Goal: Task Accomplishment & Management: Manage account settings

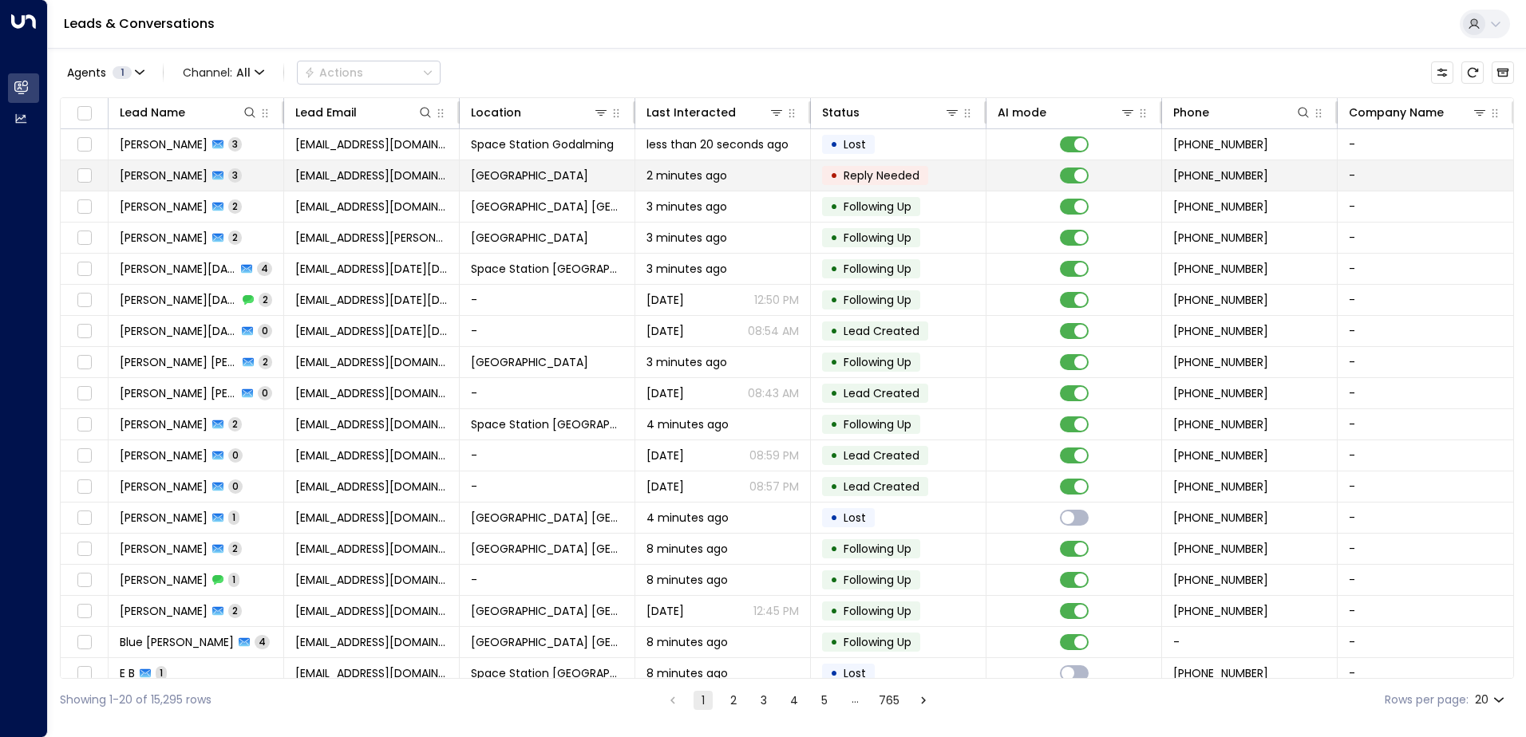
click at [467, 181] on td "[GEOGRAPHIC_DATA]" at bounding box center [548, 175] width 176 height 30
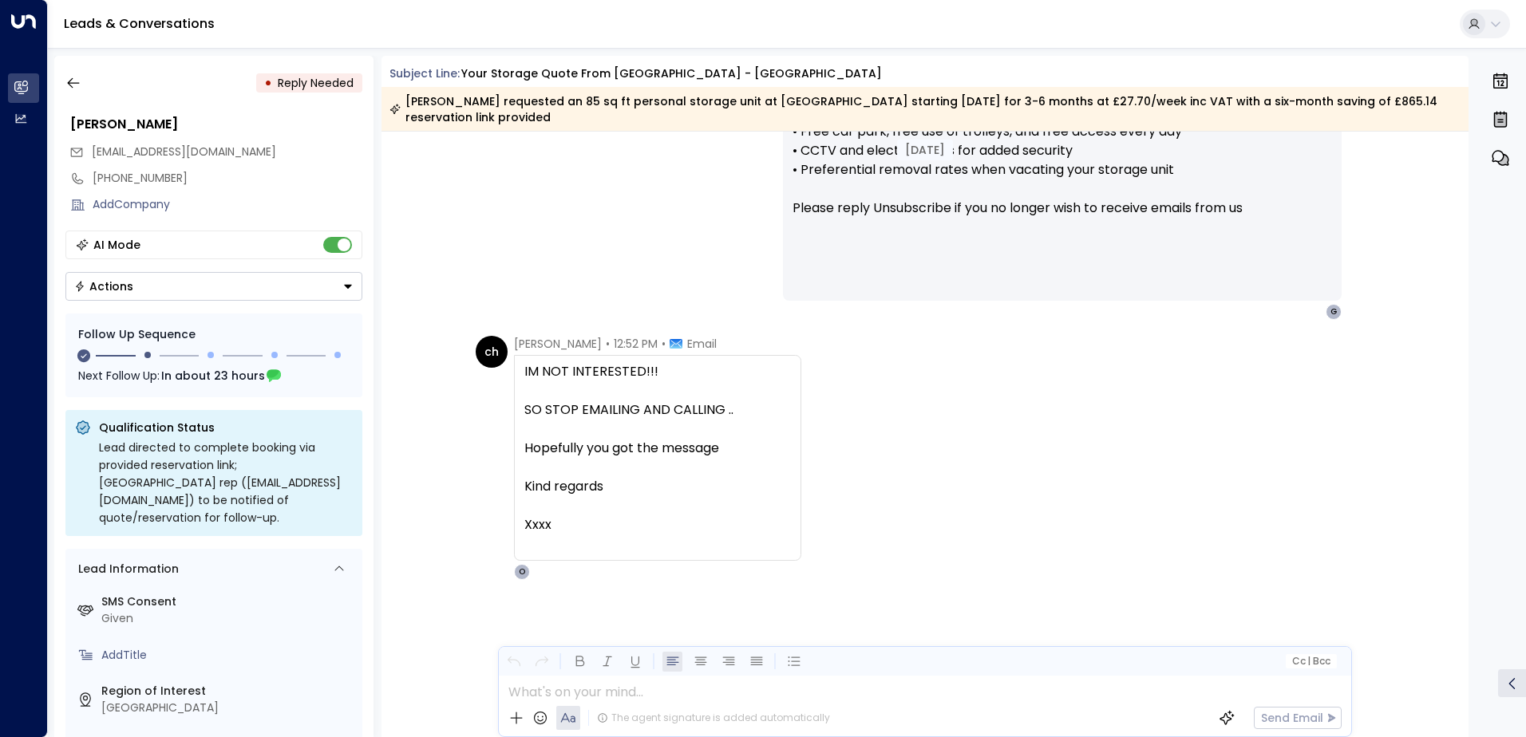
scroll to position [1446, 0]
click at [72, 81] on icon "button" at bounding box center [73, 83] width 16 height 16
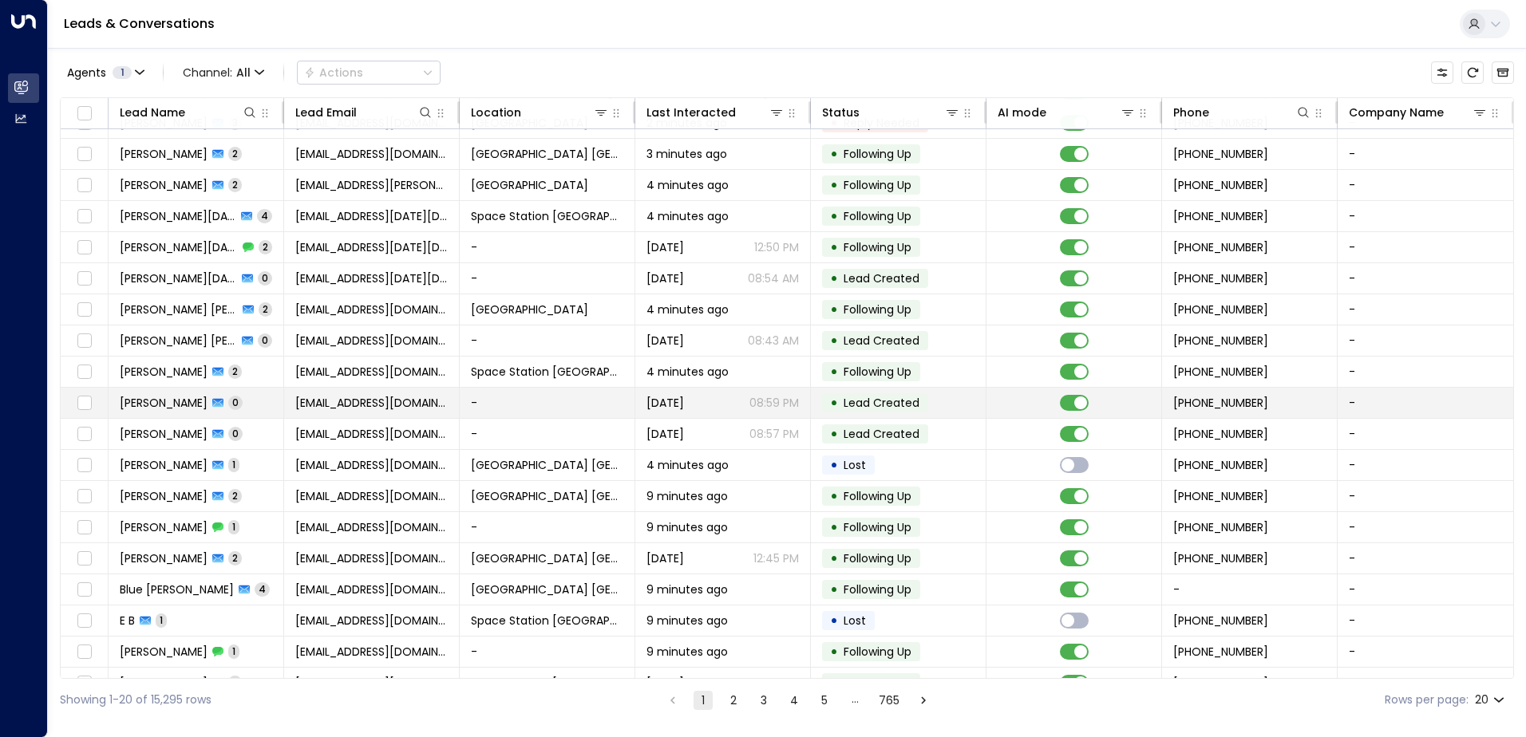
scroll to position [78, 0]
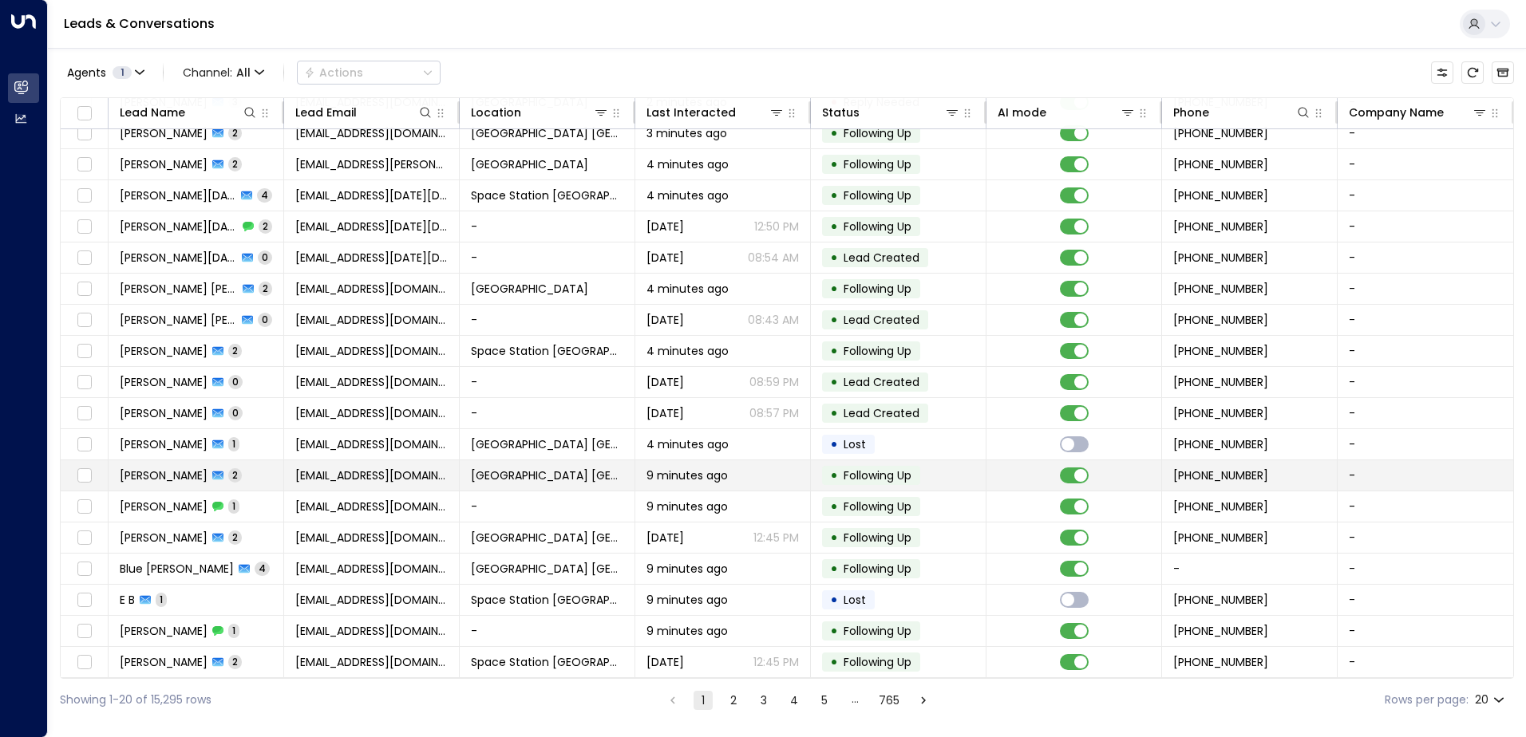
click at [525, 460] on td "[GEOGRAPHIC_DATA] [GEOGRAPHIC_DATA]" at bounding box center [548, 475] width 176 height 30
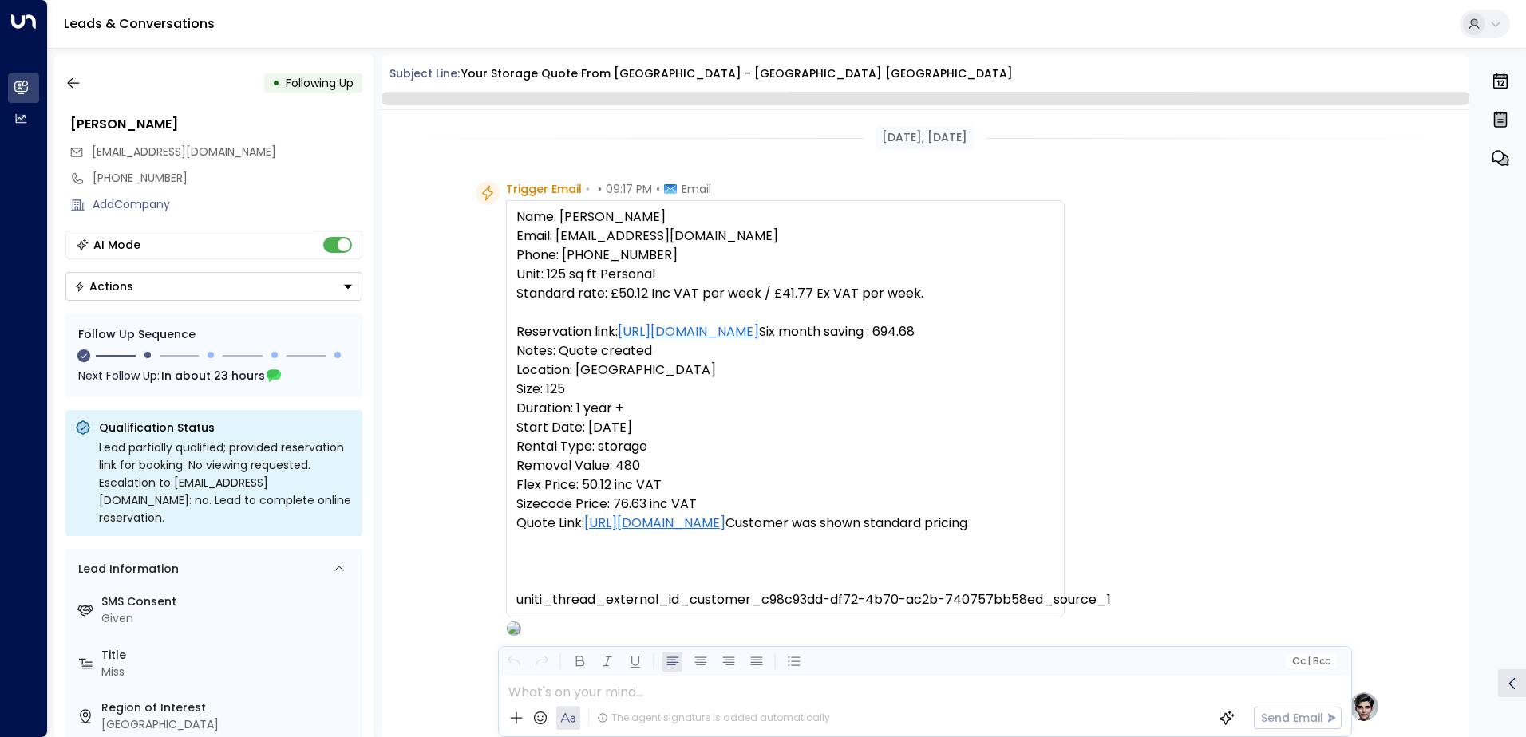
scroll to position [1298, 0]
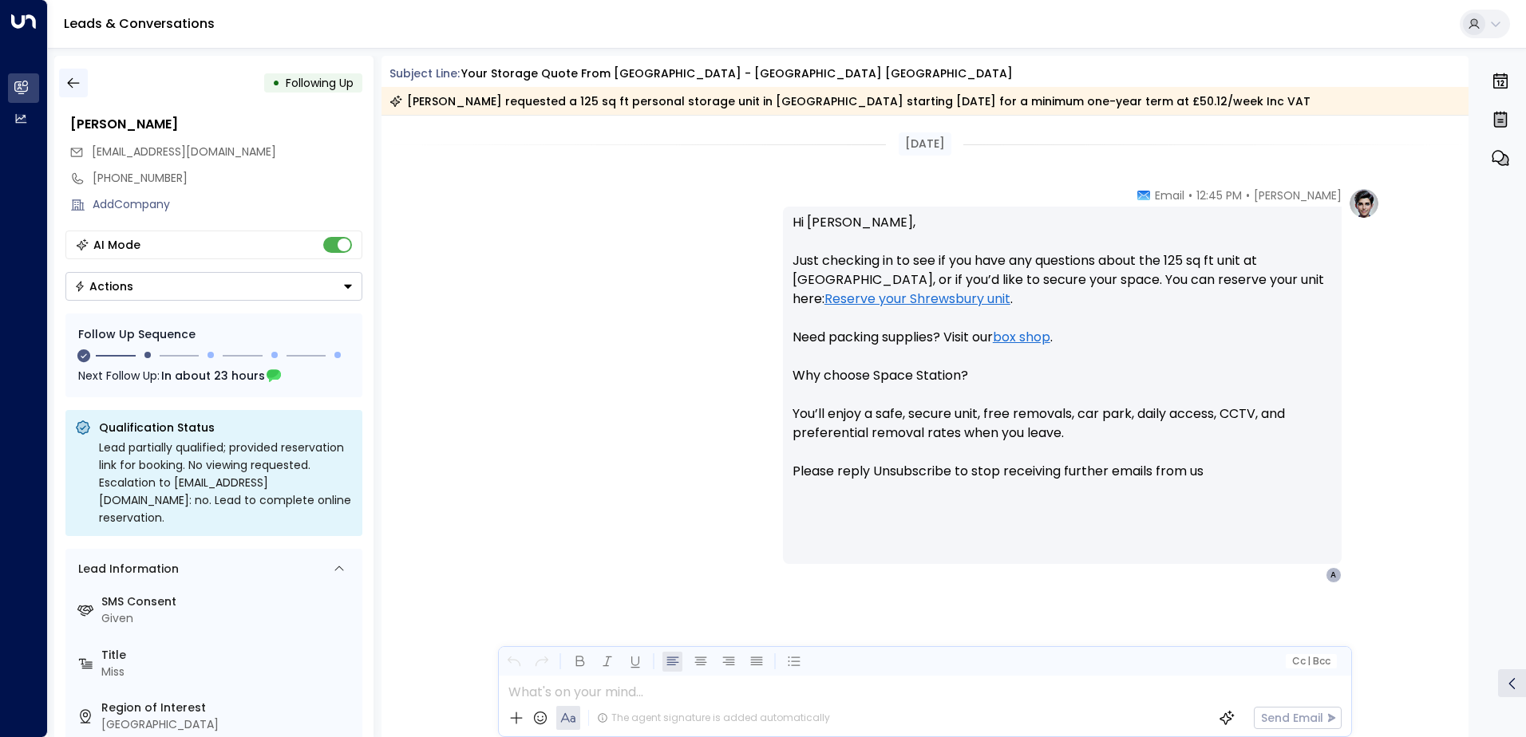
click at [87, 75] on button "button" at bounding box center [73, 83] width 29 height 29
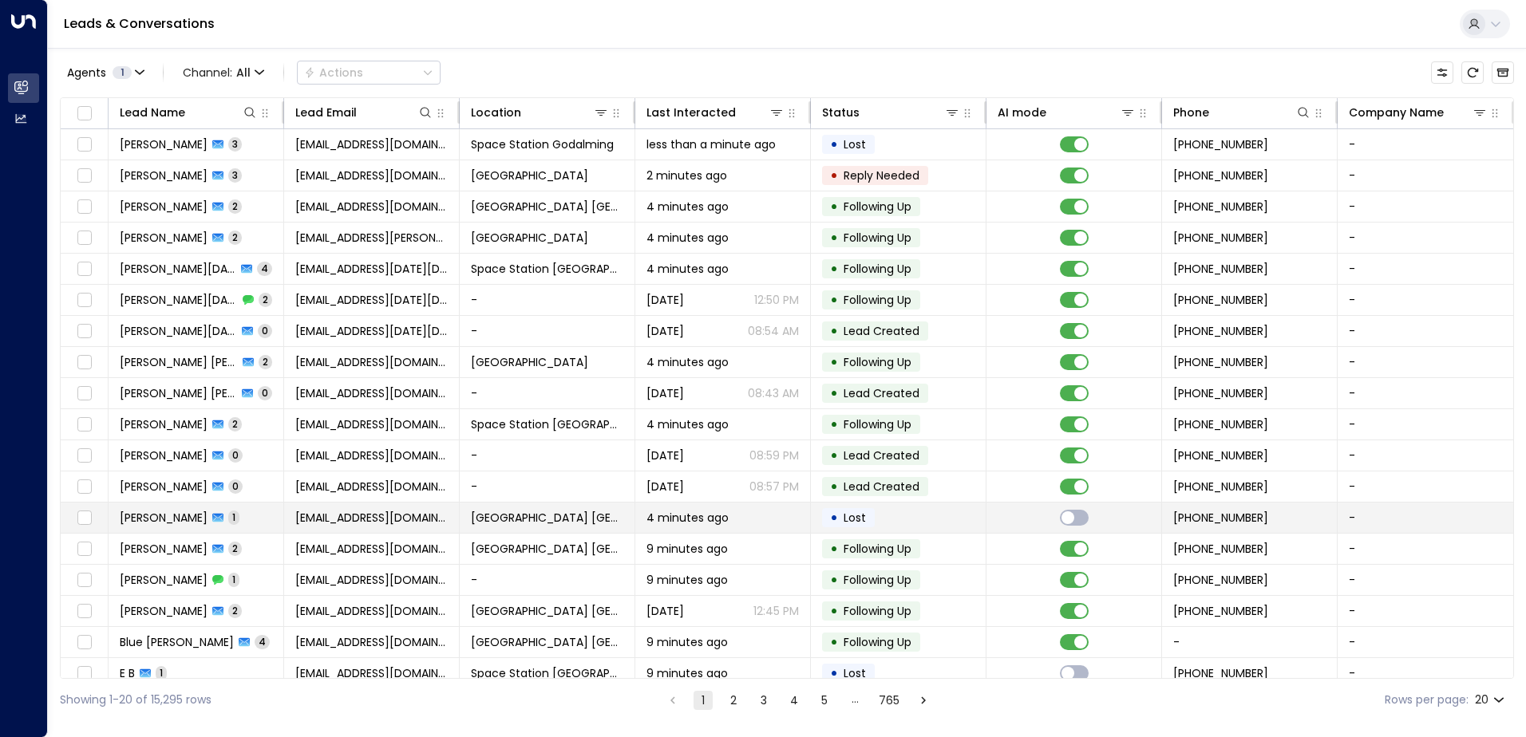
click at [576, 511] on span "[GEOGRAPHIC_DATA] [GEOGRAPHIC_DATA]" at bounding box center [547, 518] width 152 height 16
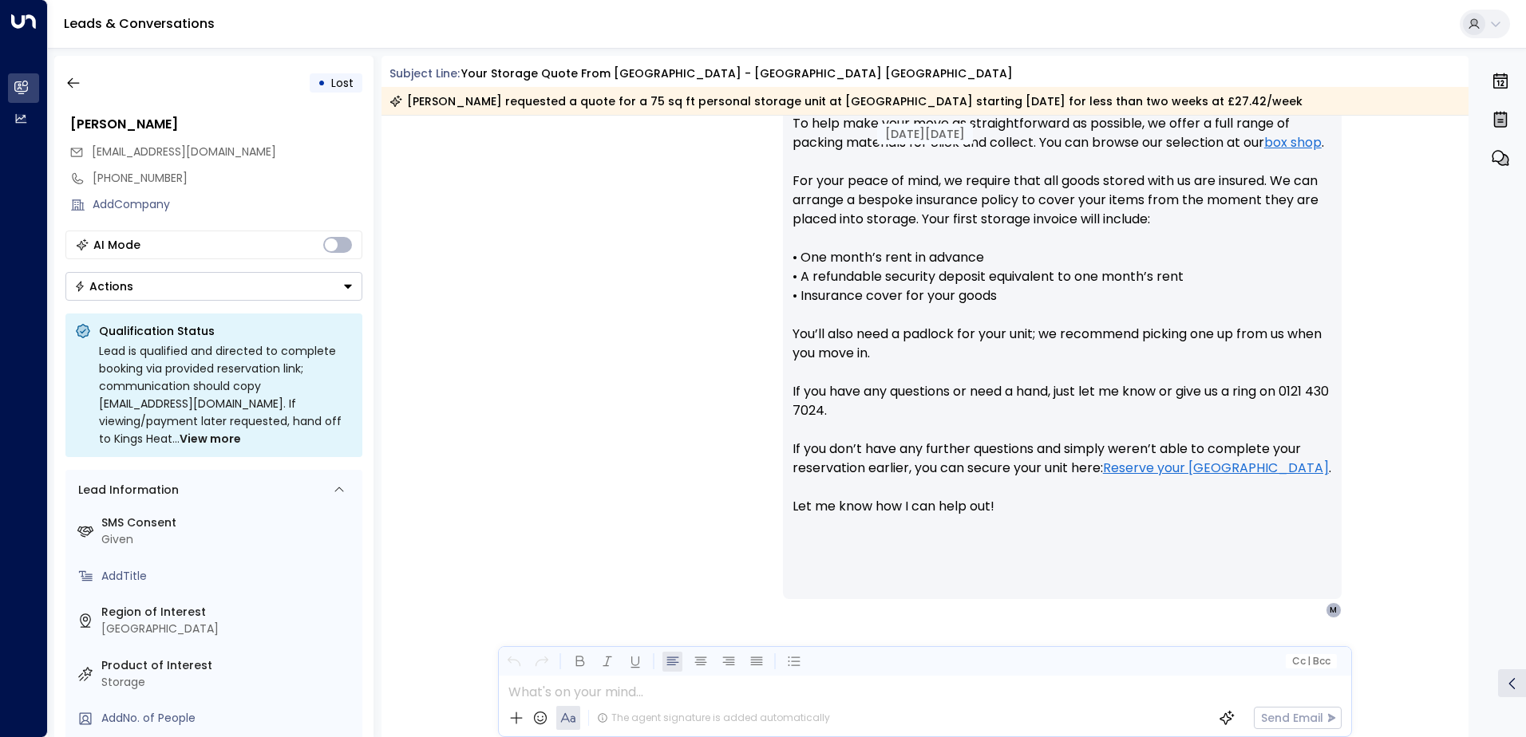
scroll to position [821, 0]
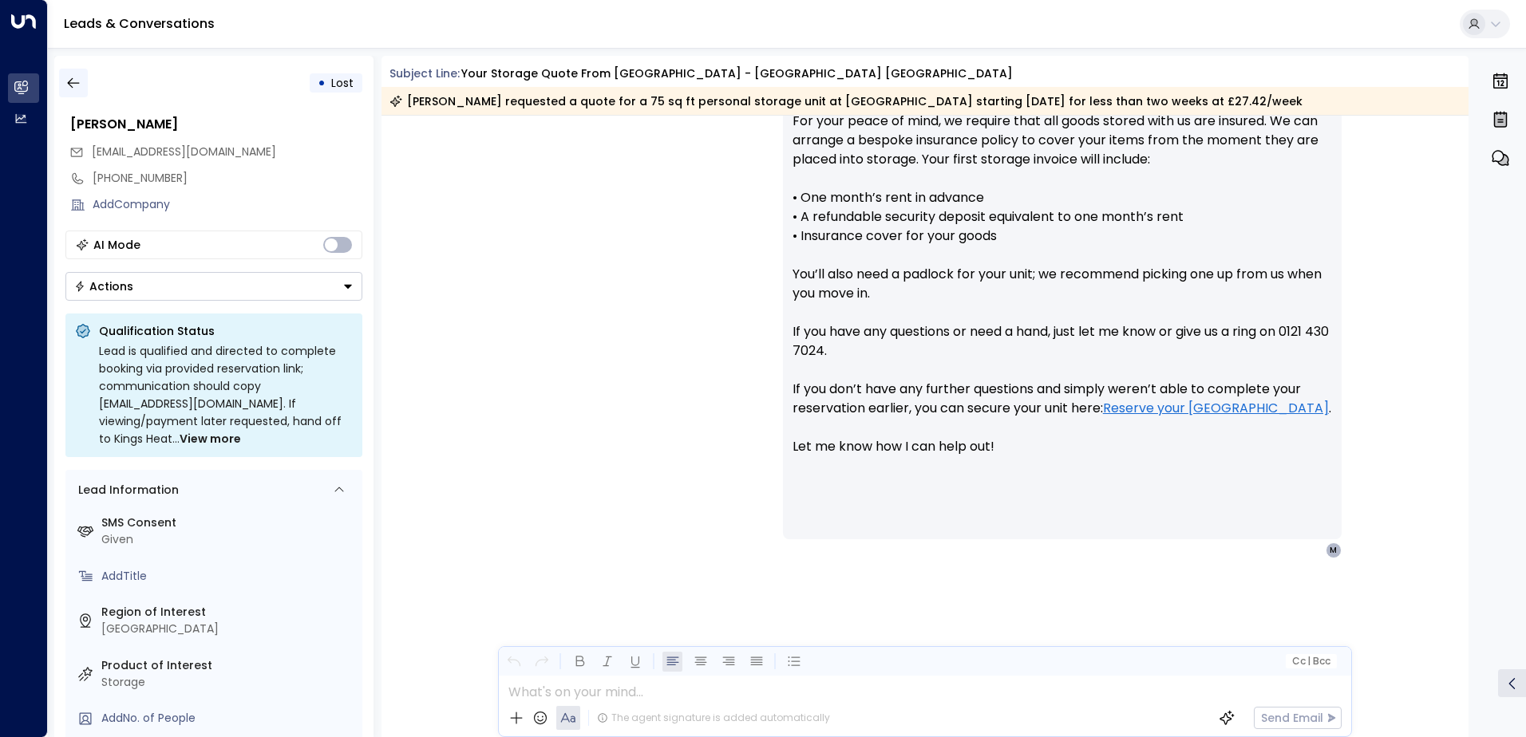
click at [78, 81] on icon "button" at bounding box center [73, 83] width 16 height 16
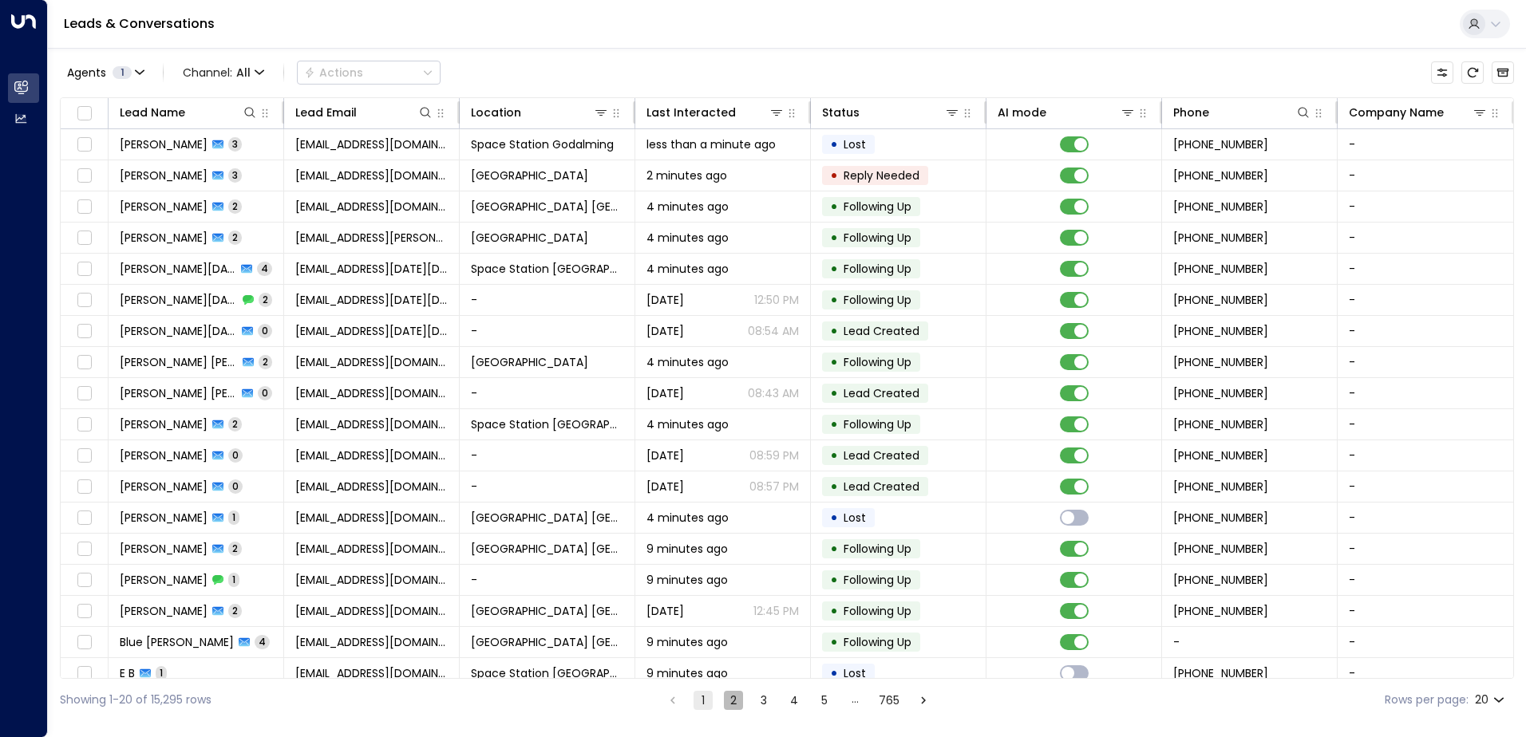
click at [731, 703] on button "2" at bounding box center [733, 700] width 19 height 19
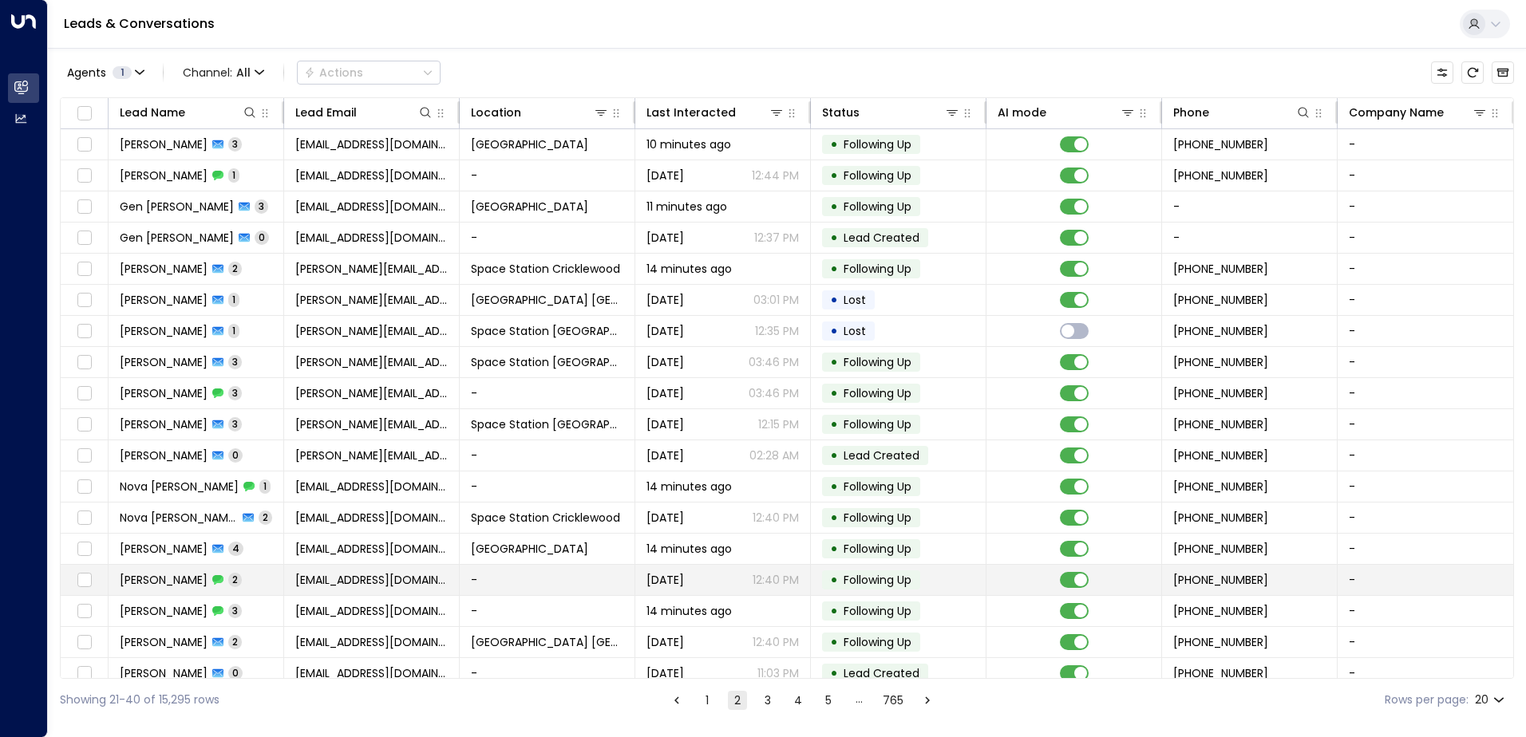
scroll to position [78, 0]
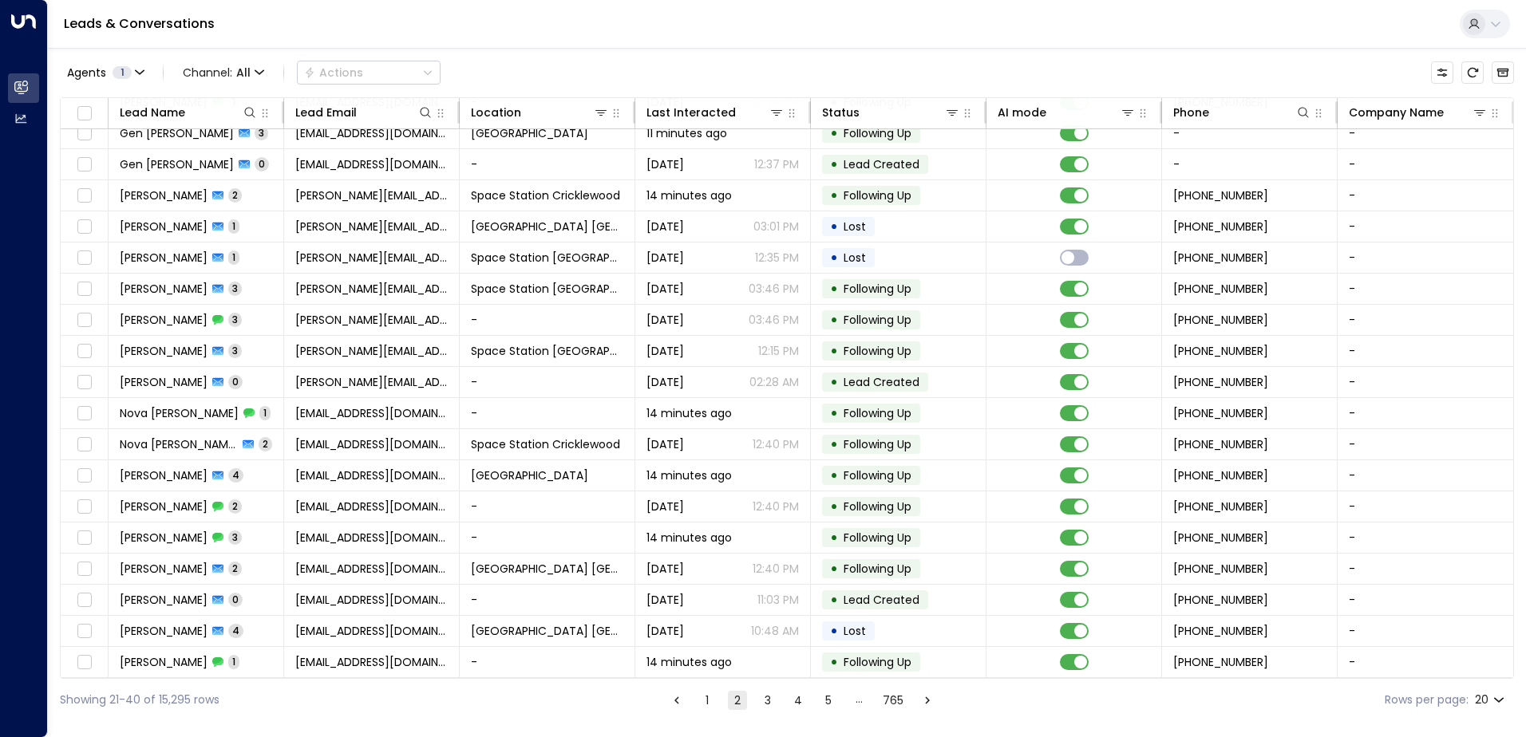
click at [765, 702] on button "3" at bounding box center [767, 700] width 19 height 19
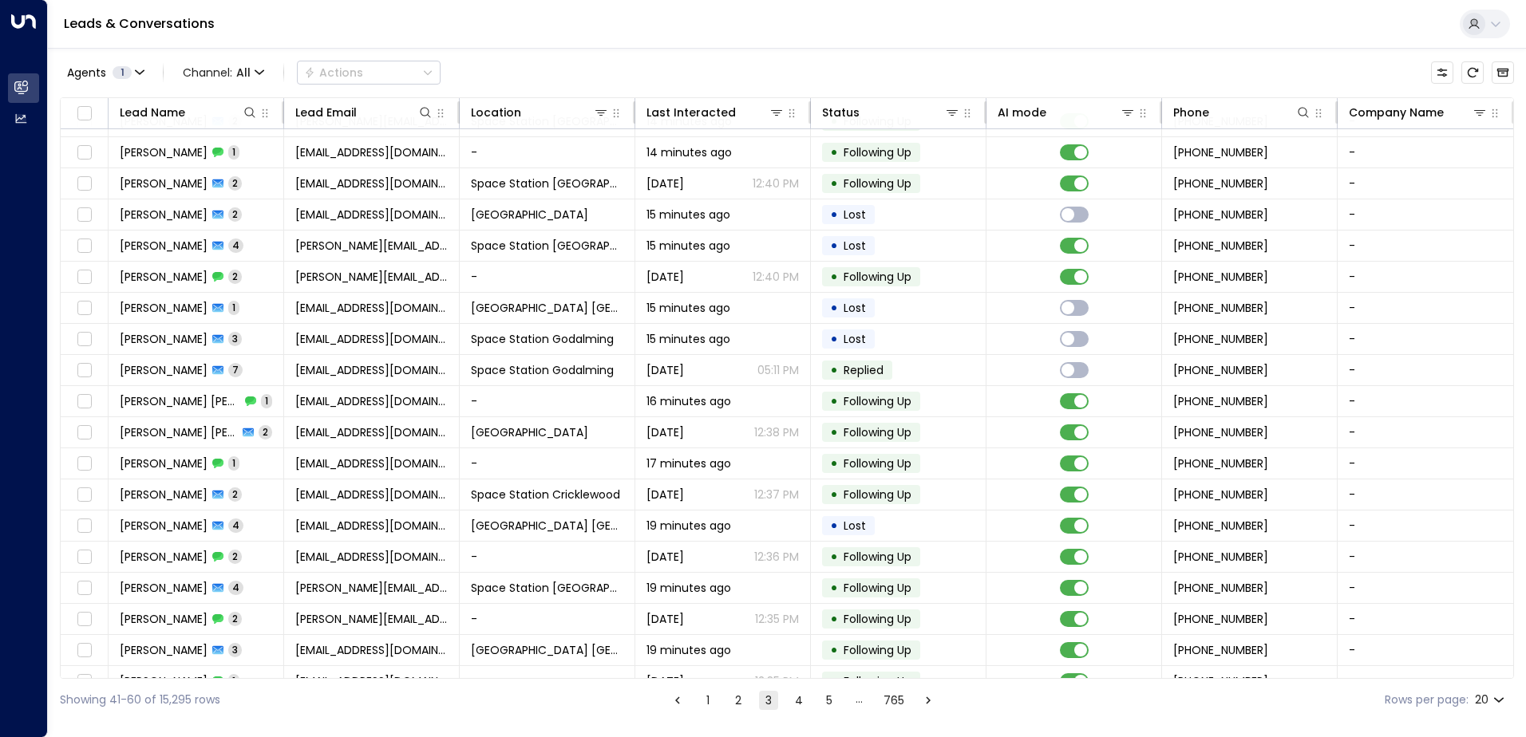
scroll to position [78, 0]
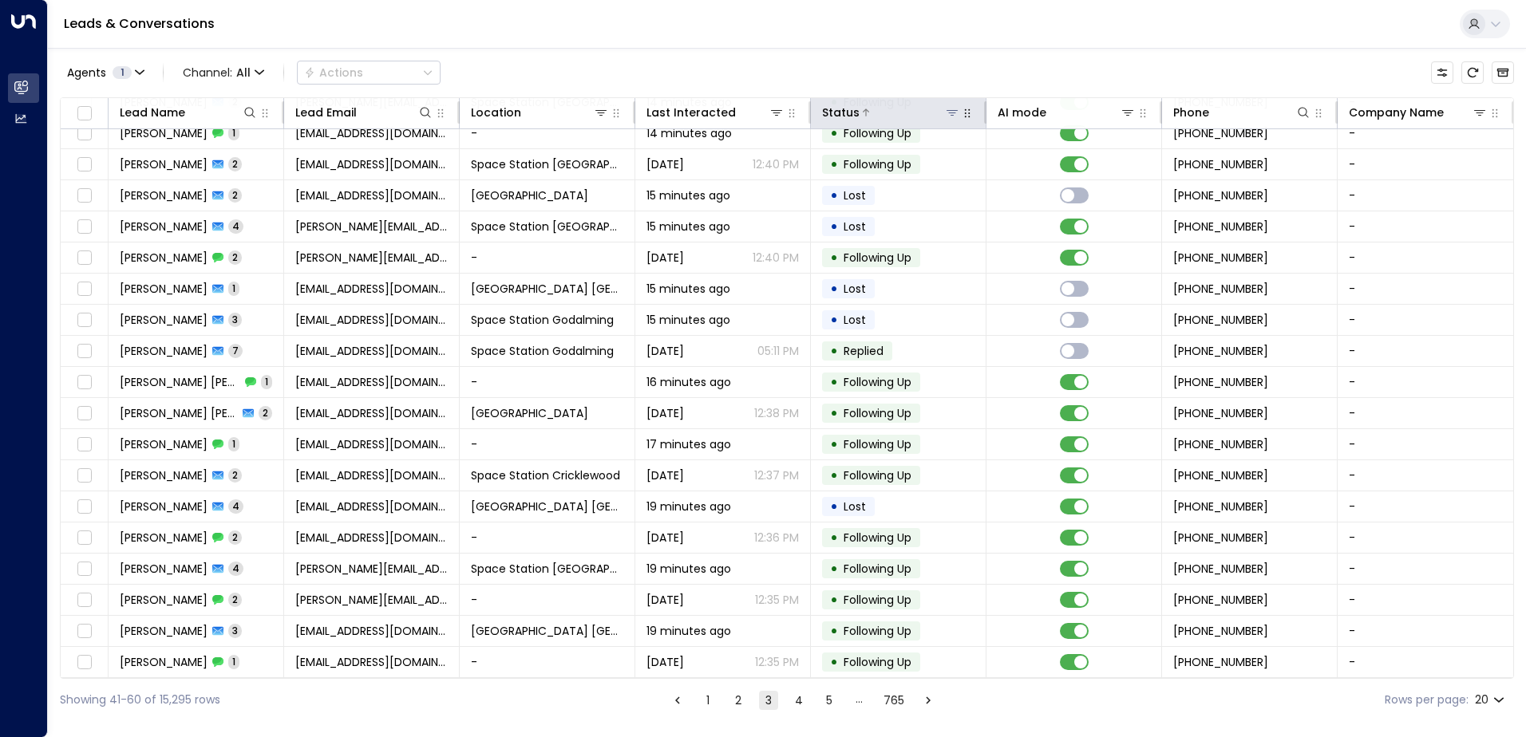
click at [949, 115] on icon at bounding box center [951, 113] width 11 height 6
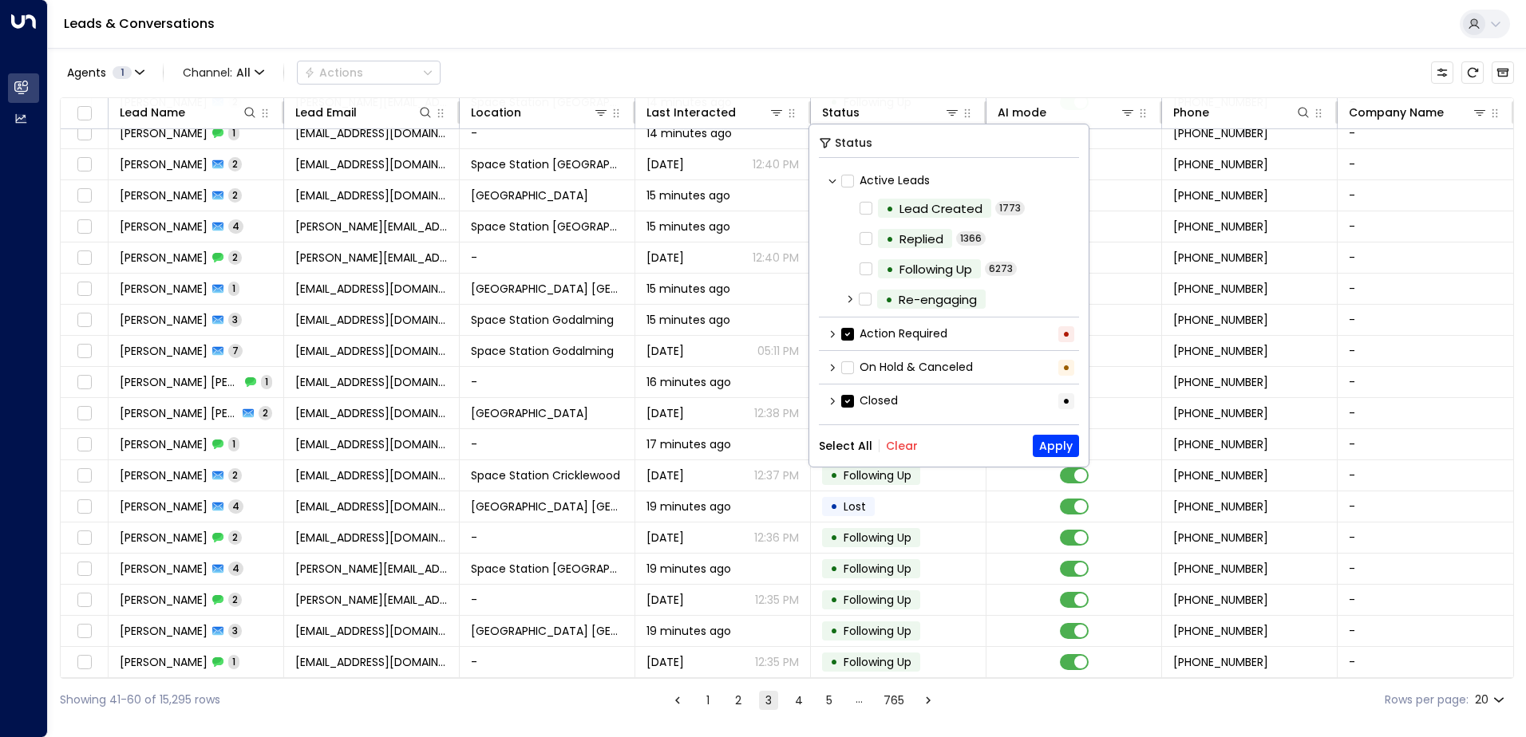
click at [855, 403] on label "Closed" at bounding box center [869, 401] width 57 height 17
click at [1043, 440] on button "Apply" at bounding box center [1056, 446] width 46 height 22
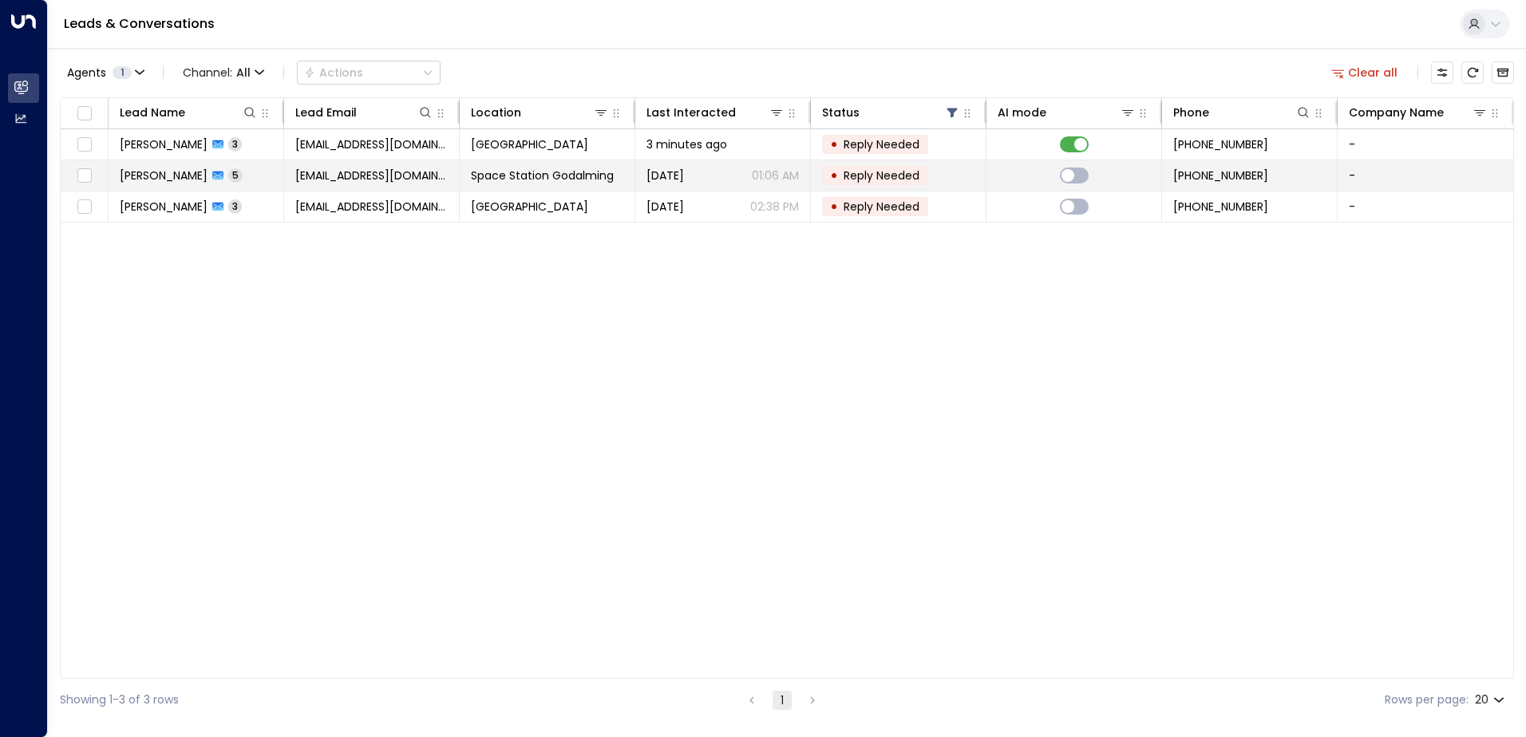
click at [468, 172] on td "Space Station Godalming" at bounding box center [548, 175] width 176 height 30
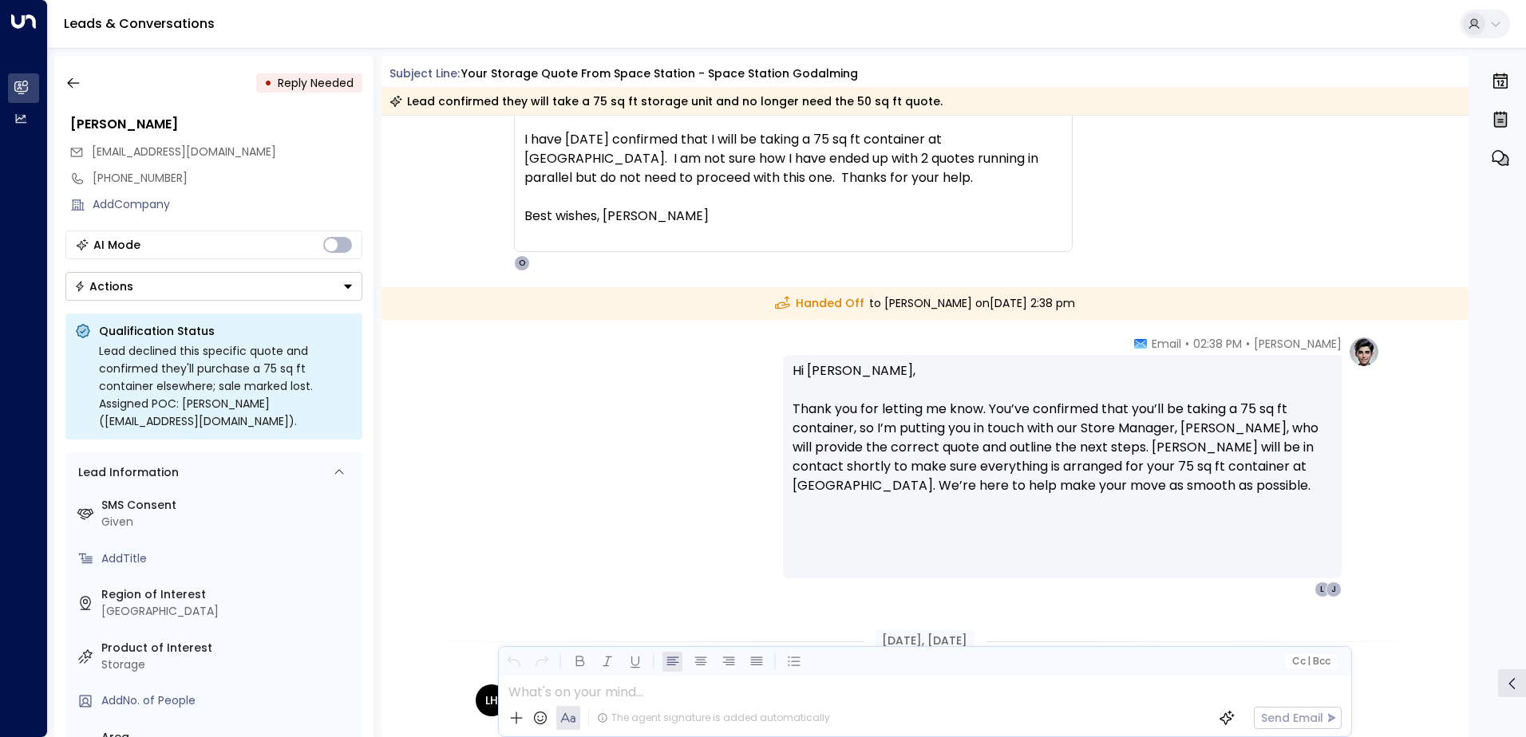
scroll to position [1882, 0]
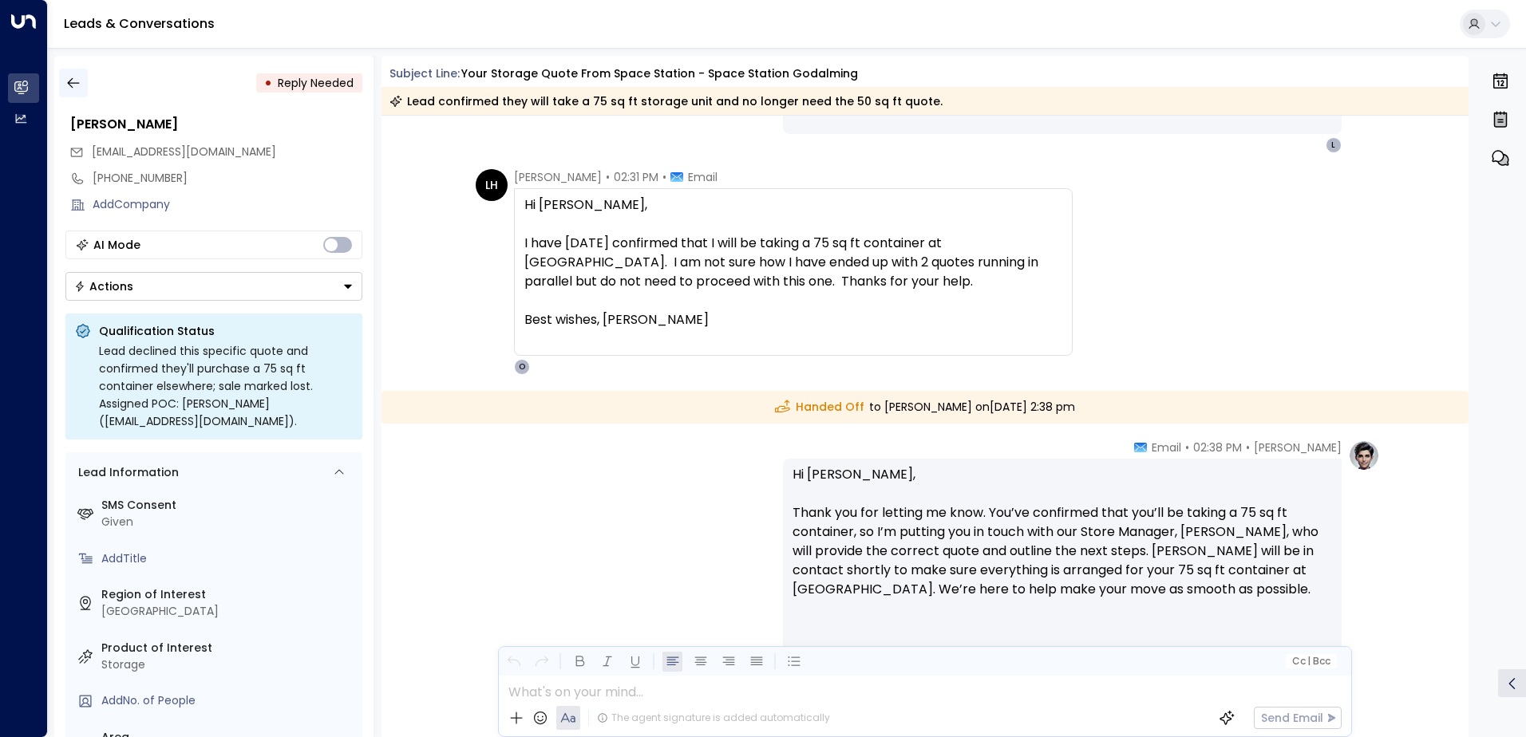
click at [70, 81] on icon "button" at bounding box center [73, 83] width 12 height 10
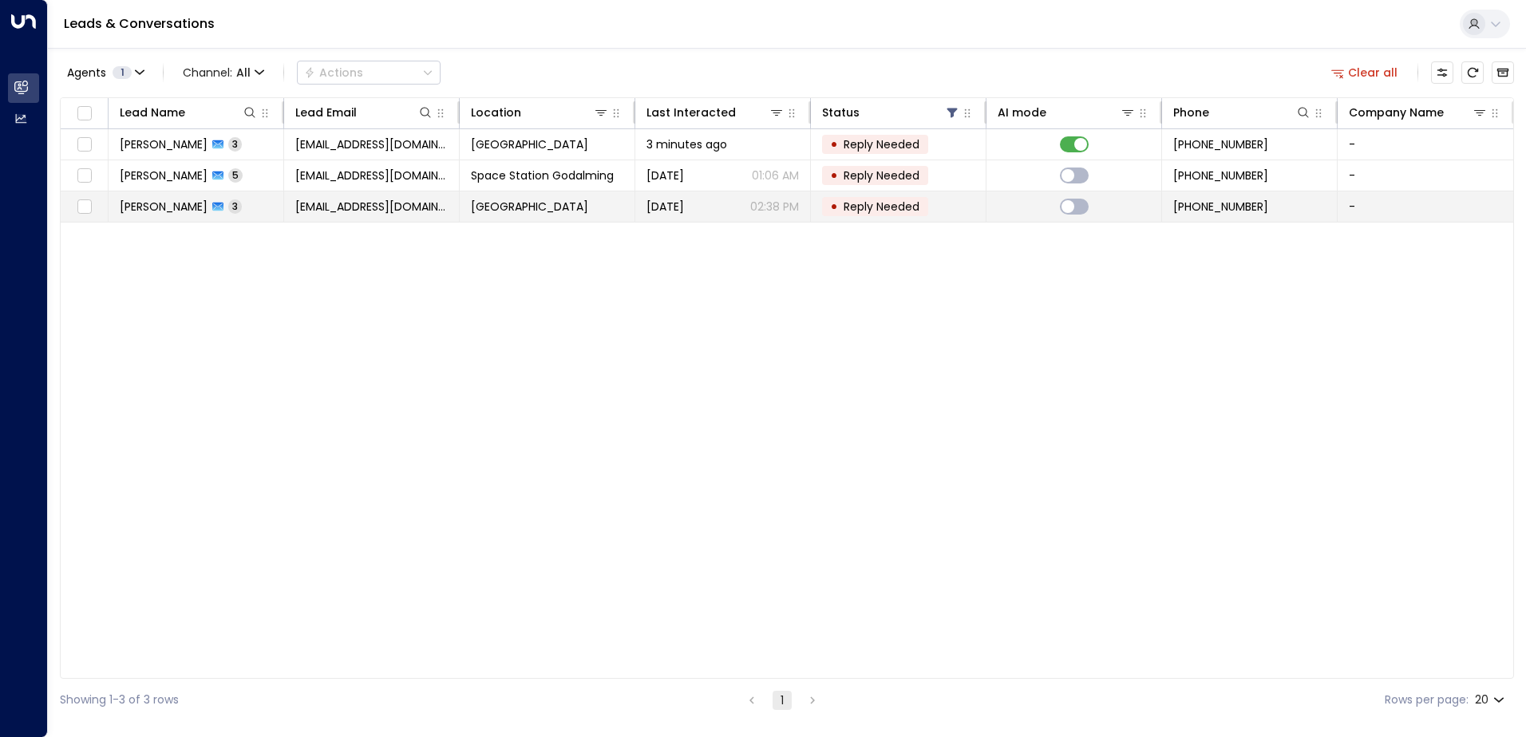
click at [399, 211] on span "[EMAIL_ADDRESS][DOMAIN_NAME]" at bounding box center [371, 207] width 152 height 16
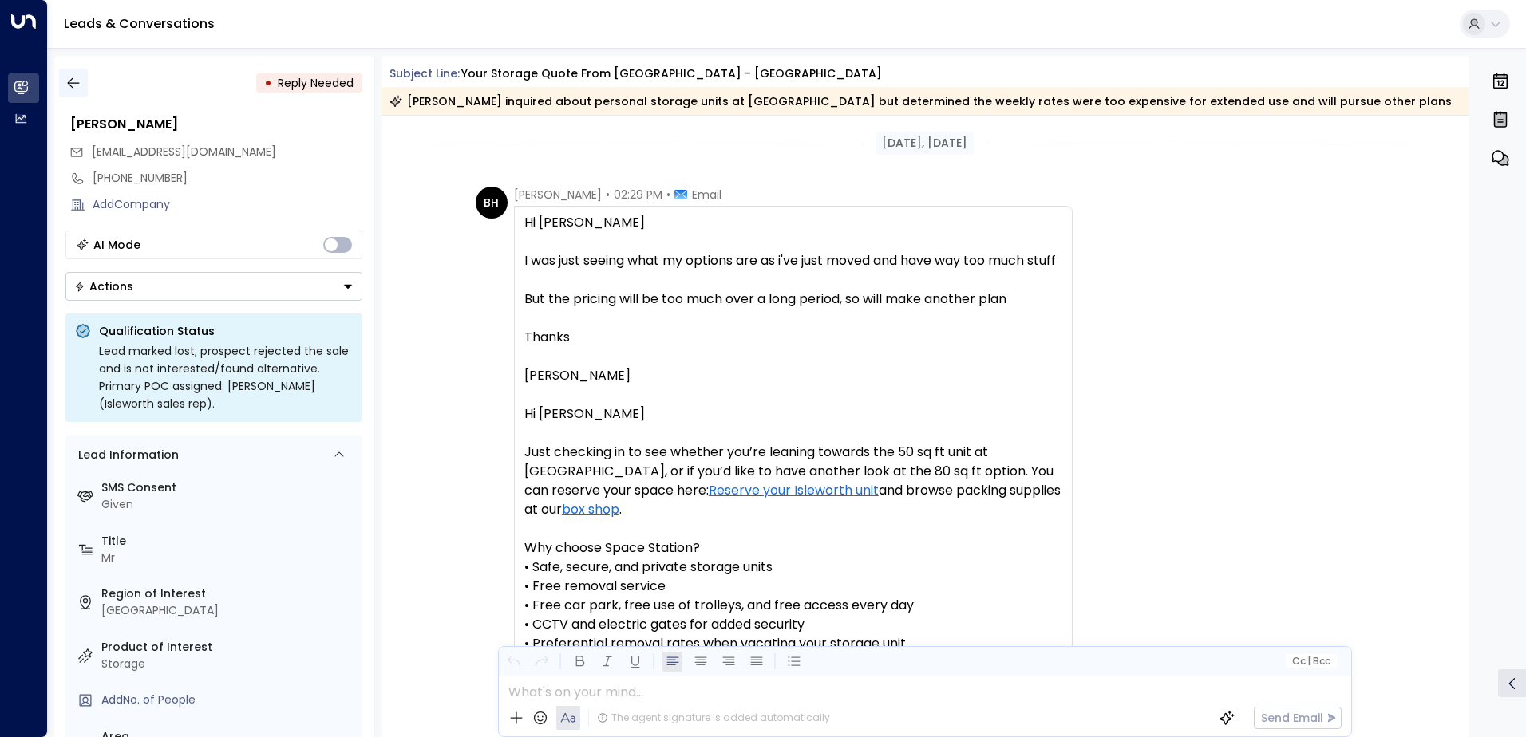
click at [76, 88] on icon "button" at bounding box center [73, 83] width 16 height 16
